Goal: Task Accomplishment & Management: Manage account settings

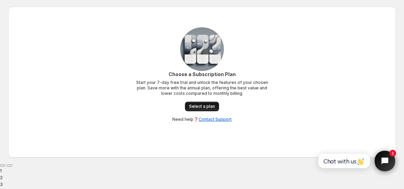
click at [214, 108] on span "Select a plan" at bounding box center [202, 106] width 26 height 5
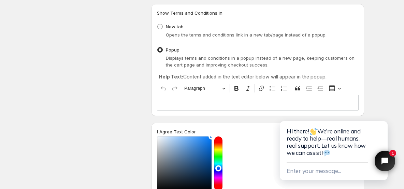
scroll to position [94, 0]
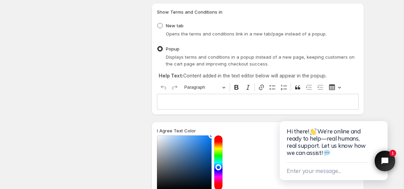
click at [161, 28] on span at bounding box center [160, 26] width 6 height 6
click at [158, 23] on input "New tab" at bounding box center [157, 23] width 0 height 0
radio input "true"
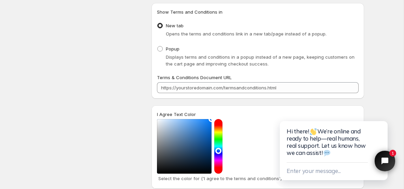
click at [162, 54] on div "Displays terms and conditions in a popup instead of a new page, keeping custome…" at bounding box center [258, 61] width 202 height 14
click at [161, 51] on span at bounding box center [159, 48] width 5 height 5
click at [158, 46] on input "Popup" at bounding box center [157, 46] width 0 height 0
radio input "true"
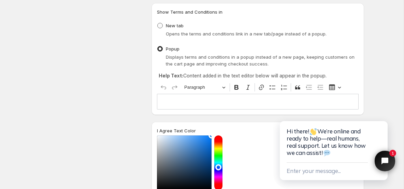
click at [162, 28] on span at bounding box center [159, 25] width 5 height 5
click at [158, 23] on input "New tab" at bounding box center [157, 23] width 0 height 0
radio input "true"
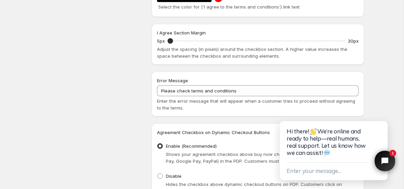
scroll to position [374, 0]
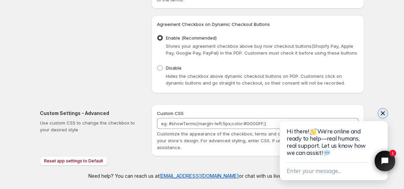
click at [381, 110] on icon "Close chat widget" at bounding box center [383, 113] width 7 height 7
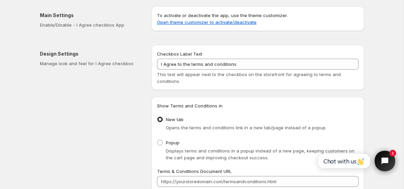
scroll to position [0, 0]
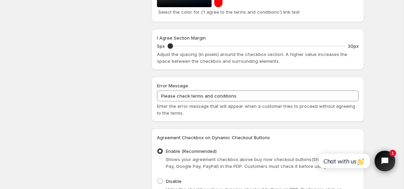
scroll to position [261, 0]
click at [206, 88] on div "Error Message" at bounding box center [258, 86] width 202 height 7
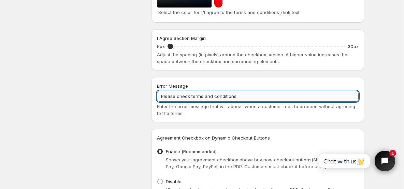
click at [204, 93] on input "Please check terms and conditions" at bounding box center [258, 96] width 202 height 11
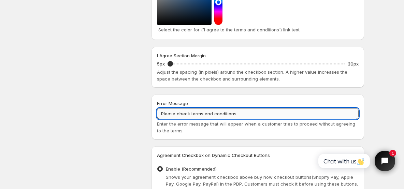
scroll to position [242, 0]
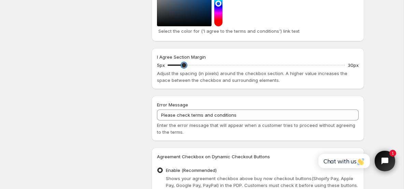
drag, startPoint x: 171, startPoint y: 68, endPoint x: 184, endPoint y: 68, distance: 13.7
type input "7"
click at [184, 68] on input "I Agree Section Margin" at bounding box center [257, 65] width 178 height 10
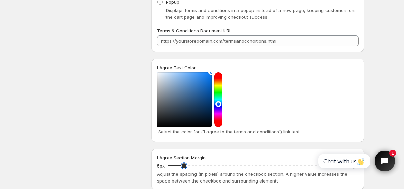
scroll to position [140, 0]
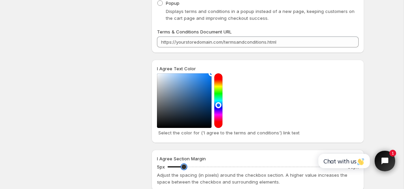
click at [211, 73] on div at bounding box center [258, 100] width 202 height 55
click at [210, 74] on div at bounding box center [184, 100] width 55 height 55
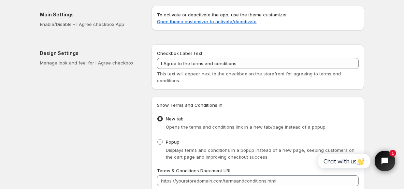
scroll to position [0, 0]
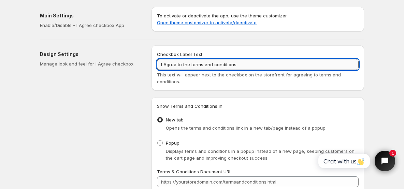
click at [259, 67] on input "I Agree to the terms and conditions" at bounding box center [258, 64] width 202 height 11
click at [251, 45] on div "Checkbox Label Text I Agree to the terms and conditions This text will appear n…" at bounding box center [258, 67] width 213 height 45
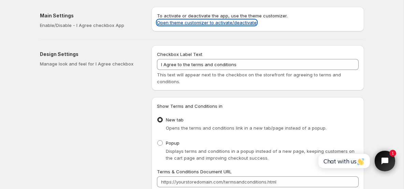
click at [221, 24] on link "Open theme customizer to activate/deactivate" at bounding box center [207, 22] width 100 height 5
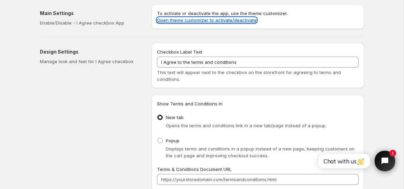
scroll to position [6, 0]
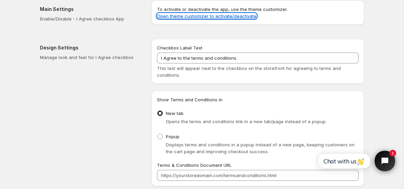
scroll to position [6, 0]
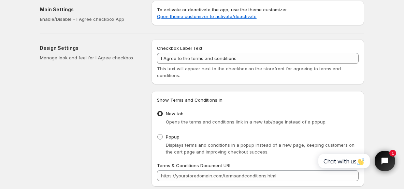
click at [65, 9] on h2 "Main Settings" at bounding box center [90, 9] width 101 height 7
click at [61, 46] on h2 "Design Settings" at bounding box center [90, 48] width 101 height 7
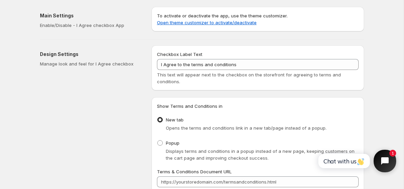
click at [390, 156] on icon "Open chat widget" at bounding box center [389, 161] width 11 height 11
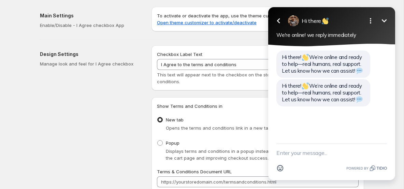
click at [374, 1] on html "Go back Hi there Minimize Open options We're online! we reply immediately Hi th…" at bounding box center [332, 94] width 145 height 189
